Goal: Transaction & Acquisition: Purchase product/service

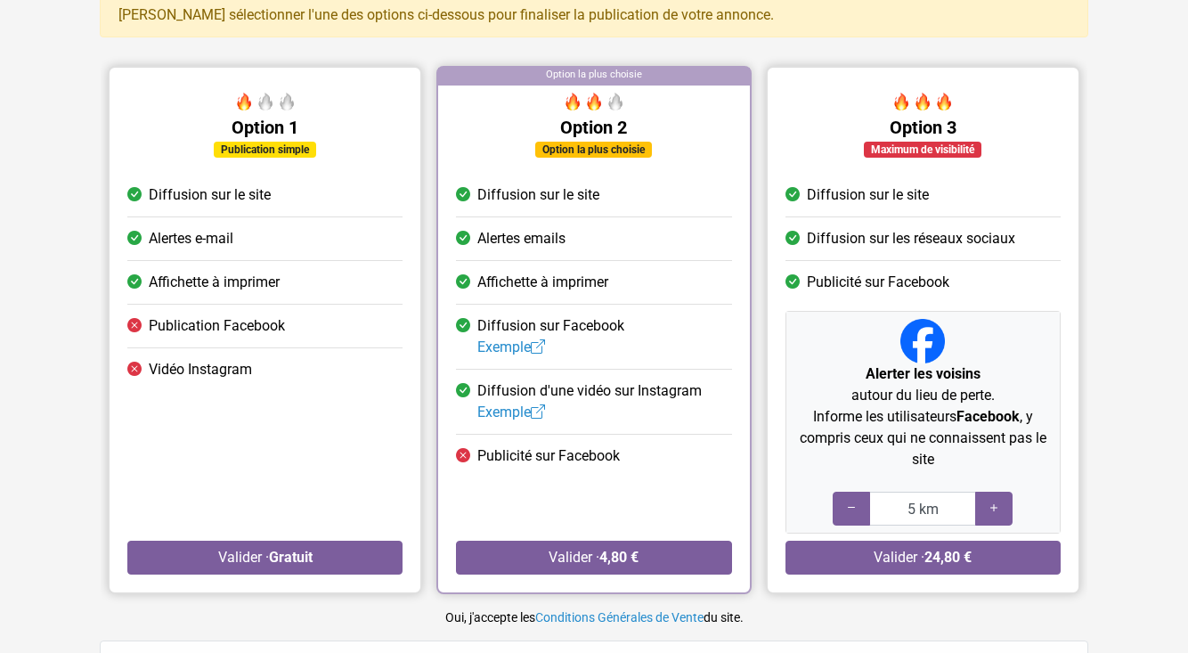
scroll to position [143, 0]
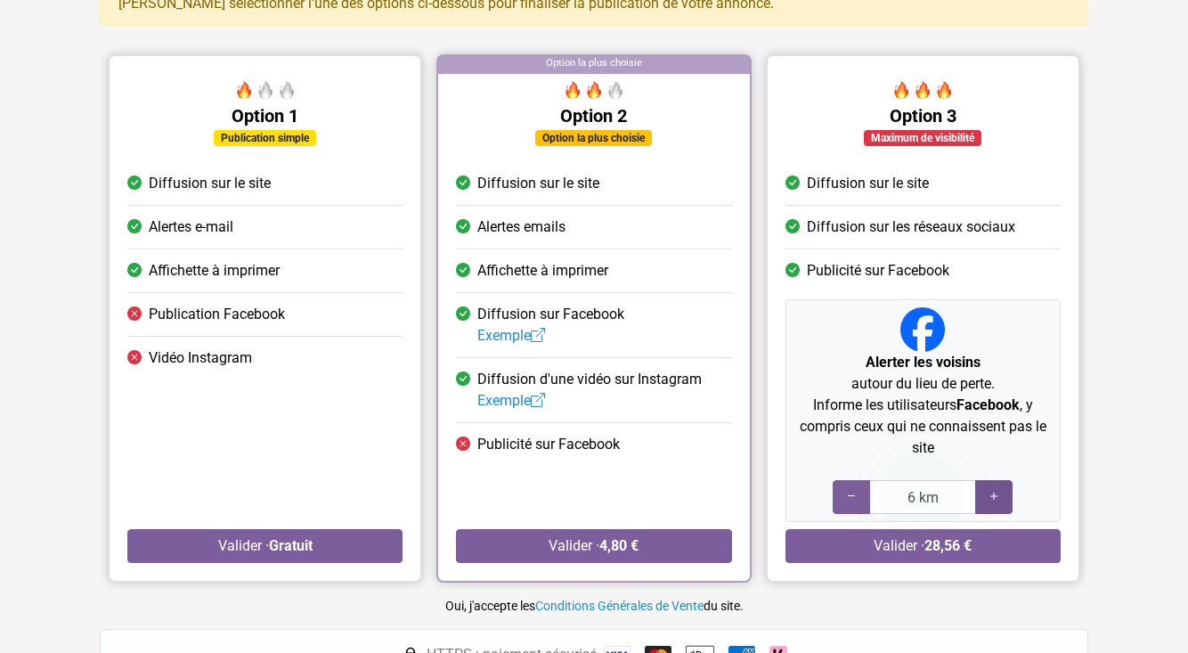
click at [994, 494] on icon at bounding box center [994, 496] width 14 height 17
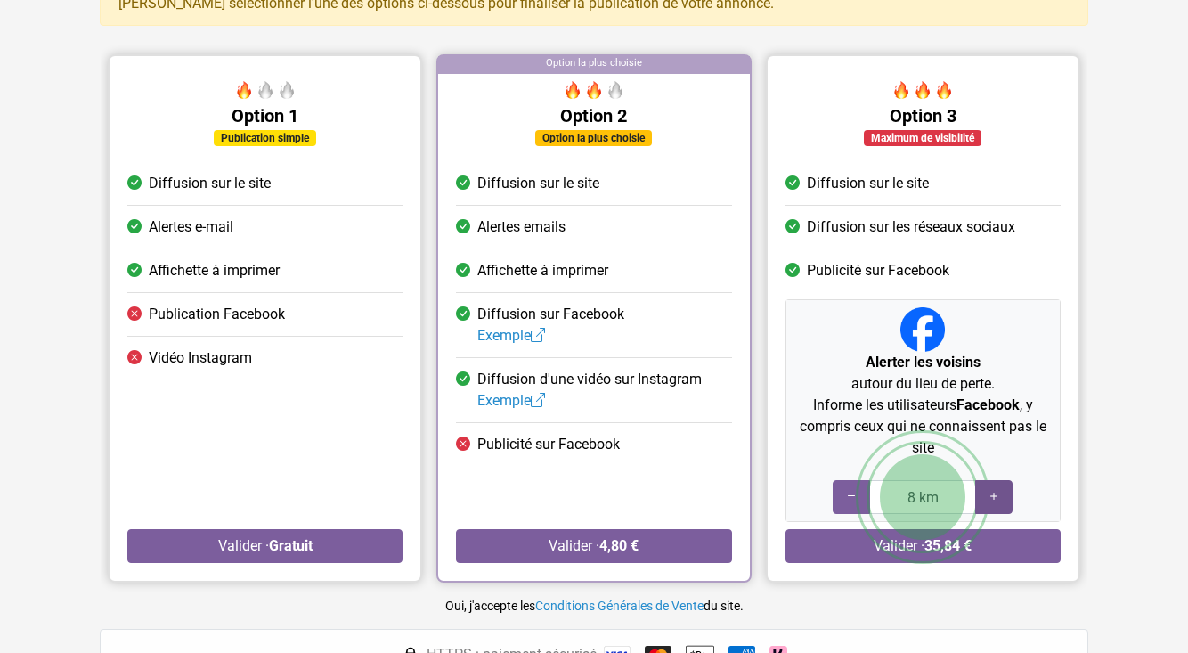
click at [994, 494] on icon at bounding box center [994, 496] width 14 height 17
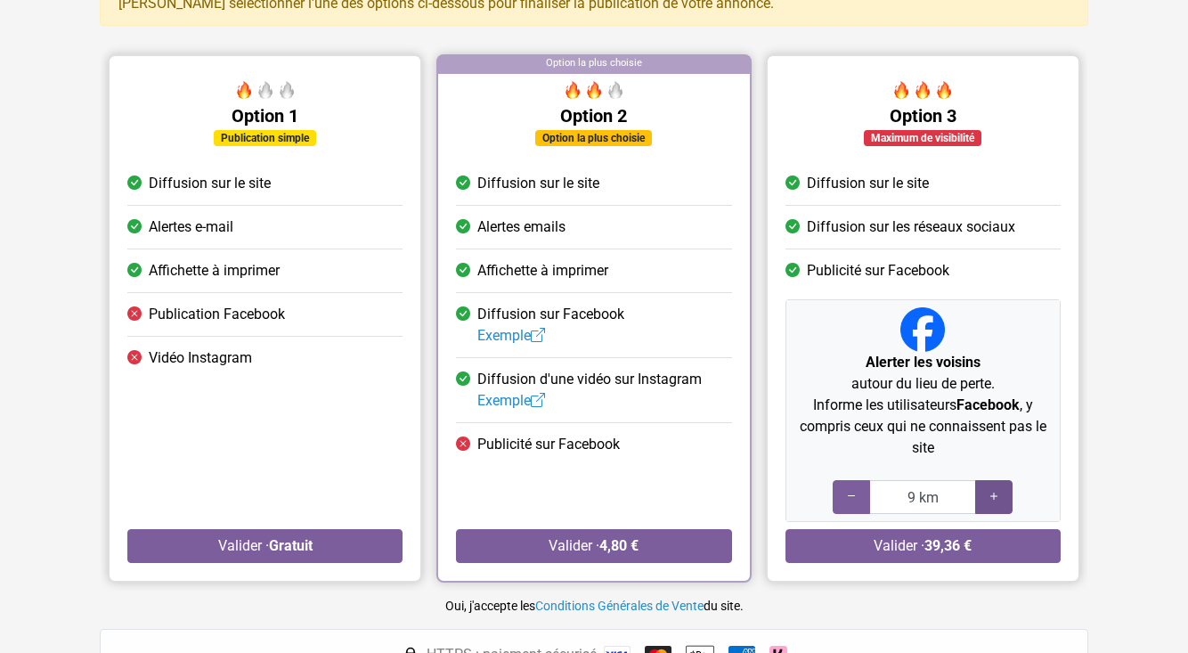
type input "10 km"
click at [994, 494] on icon at bounding box center [994, 496] width 14 height 17
click at [513, 337] on link "Exemple" at bounding box center [511, 335] width 68 height 17
click at [557, 548] on button "Valider · 4,80 €" at bounding box center [593, 546] width 275 height 34
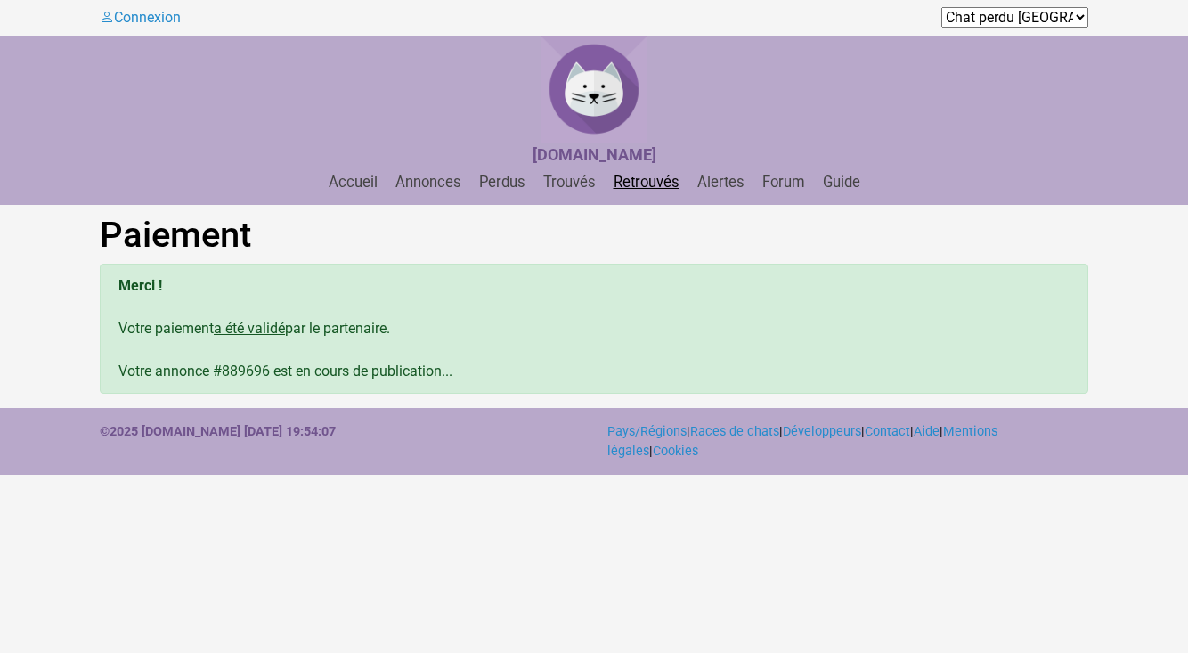
click at [641, 179] on link "Retrouvés" at bounding box center [647, 182] width 80 height 17
